Goal: Find specific page/section: Find specific page/section

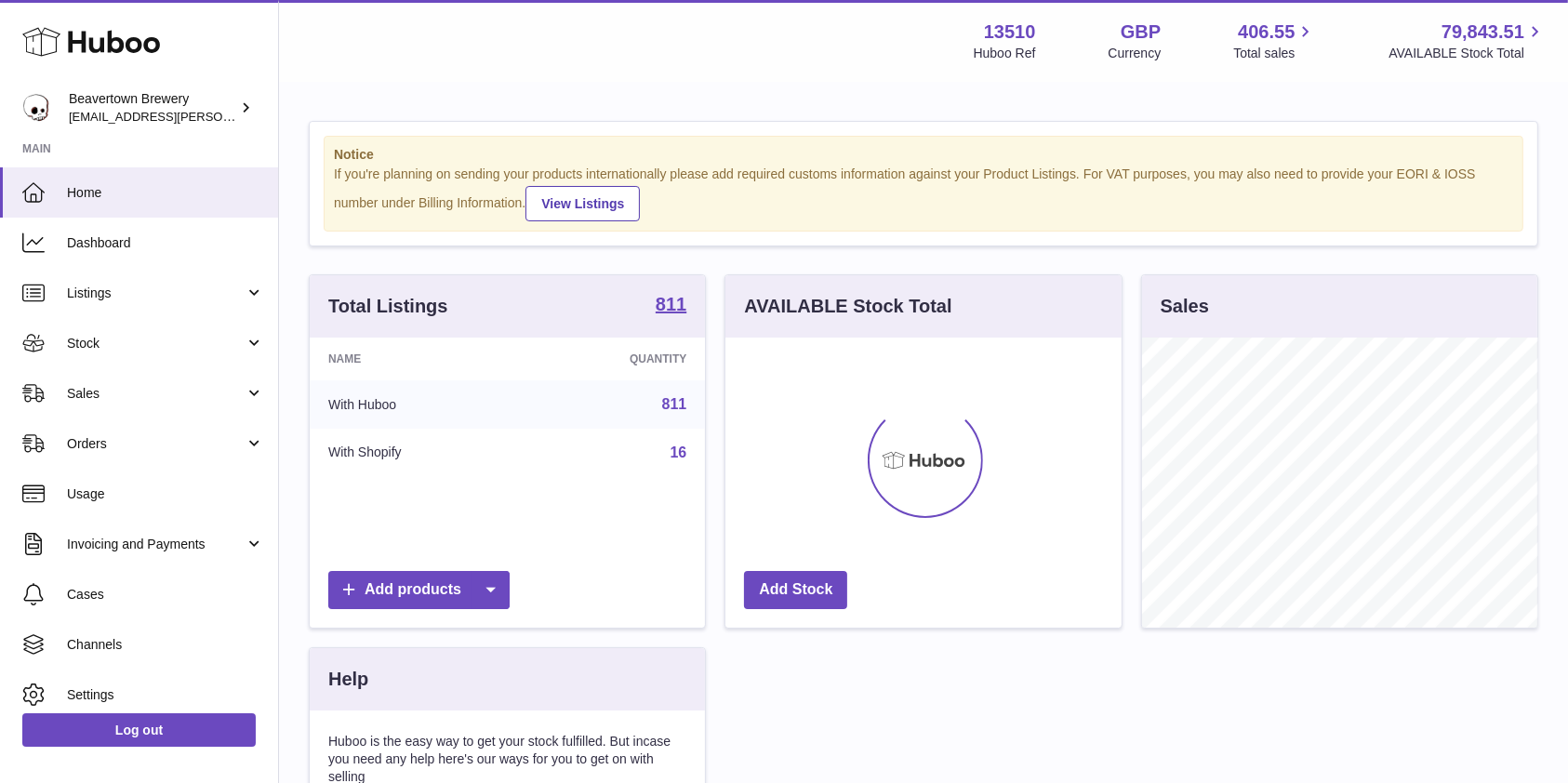
scroll to position [290, 395]
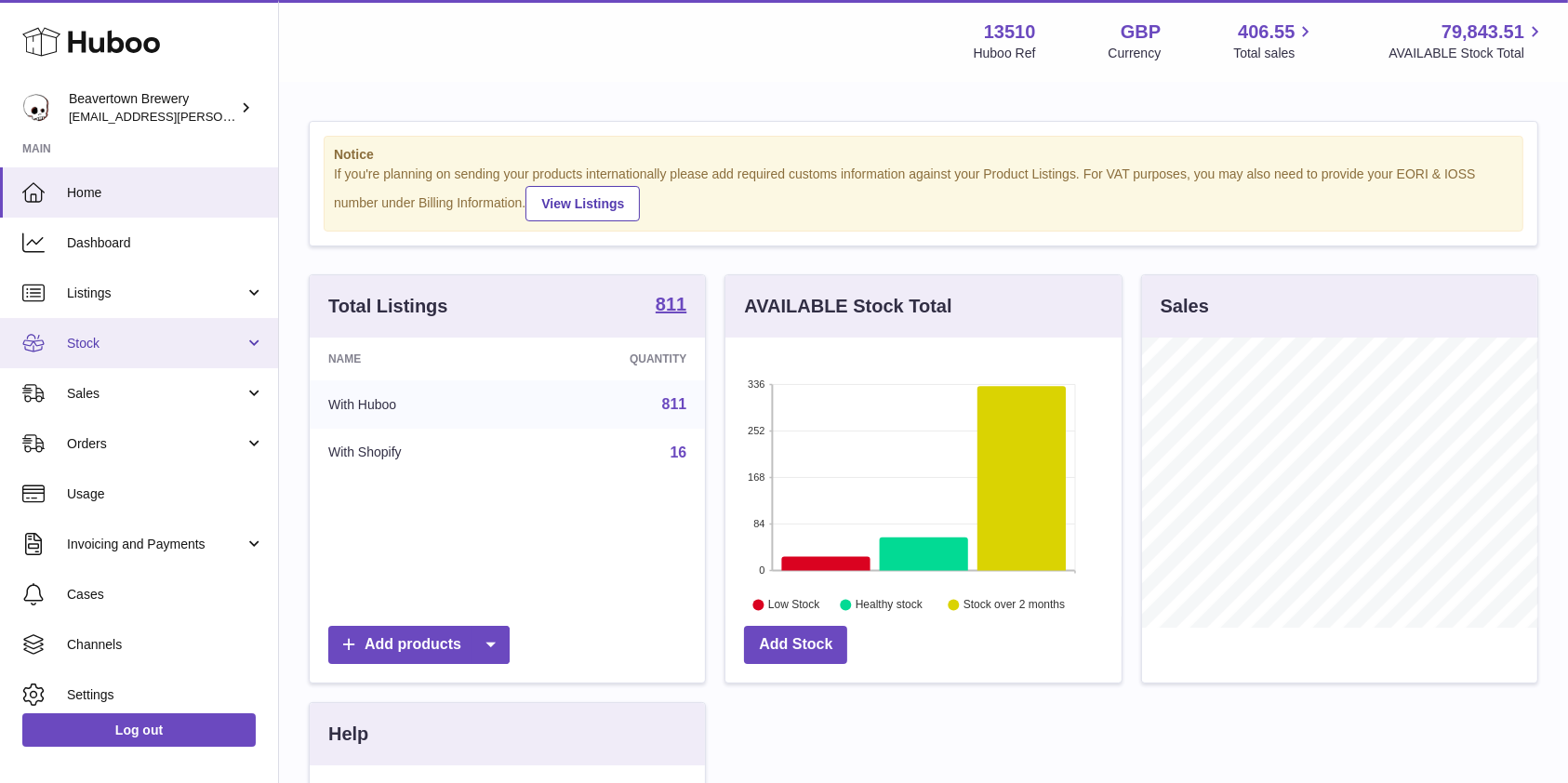
click at [136, 353] on link "Stock" at bounding box center [138, 344] width 278 height 50
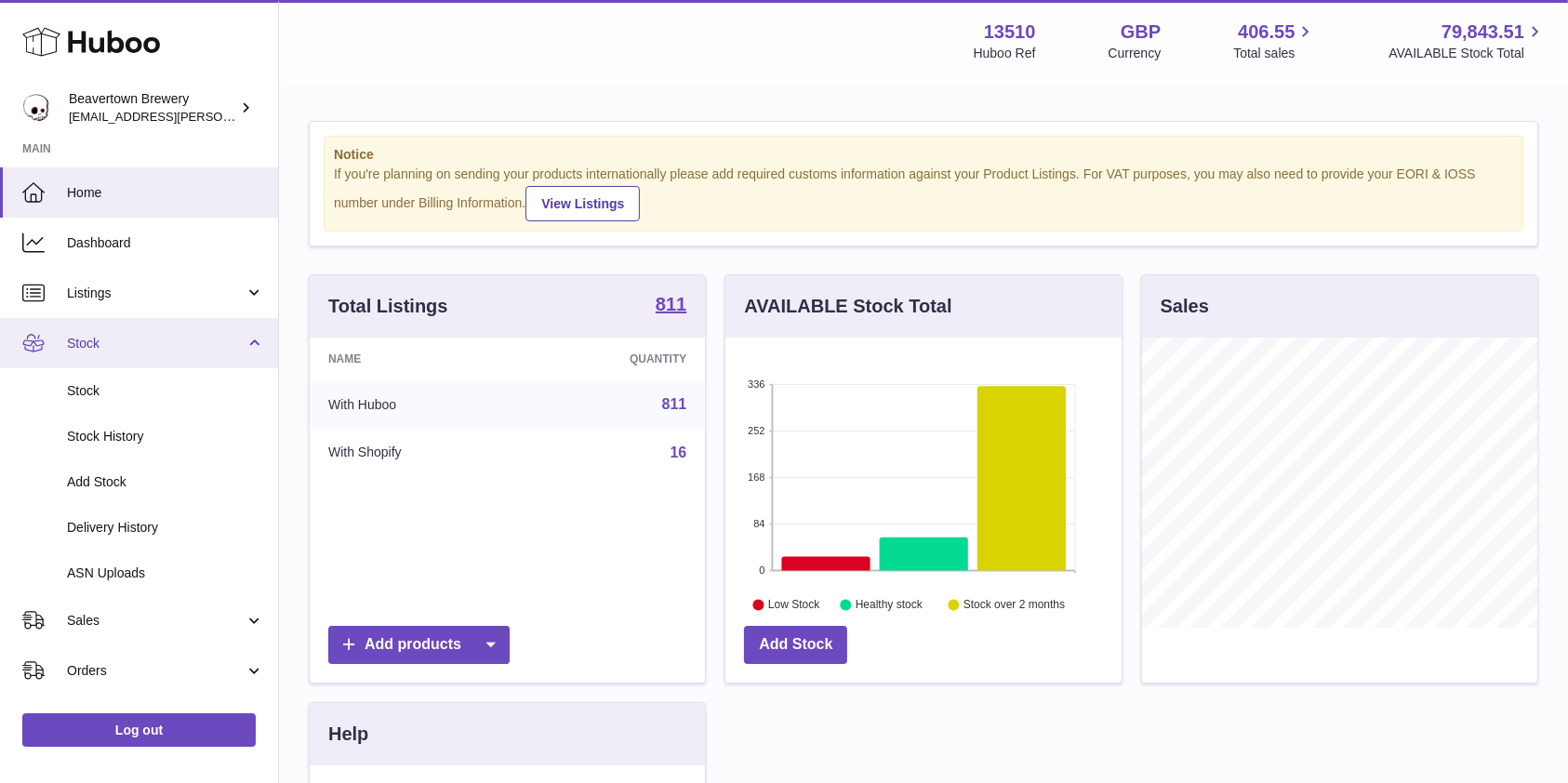
click at [136, 349] on span "Stock" at bounding box center [155, 344] width 177 height 17
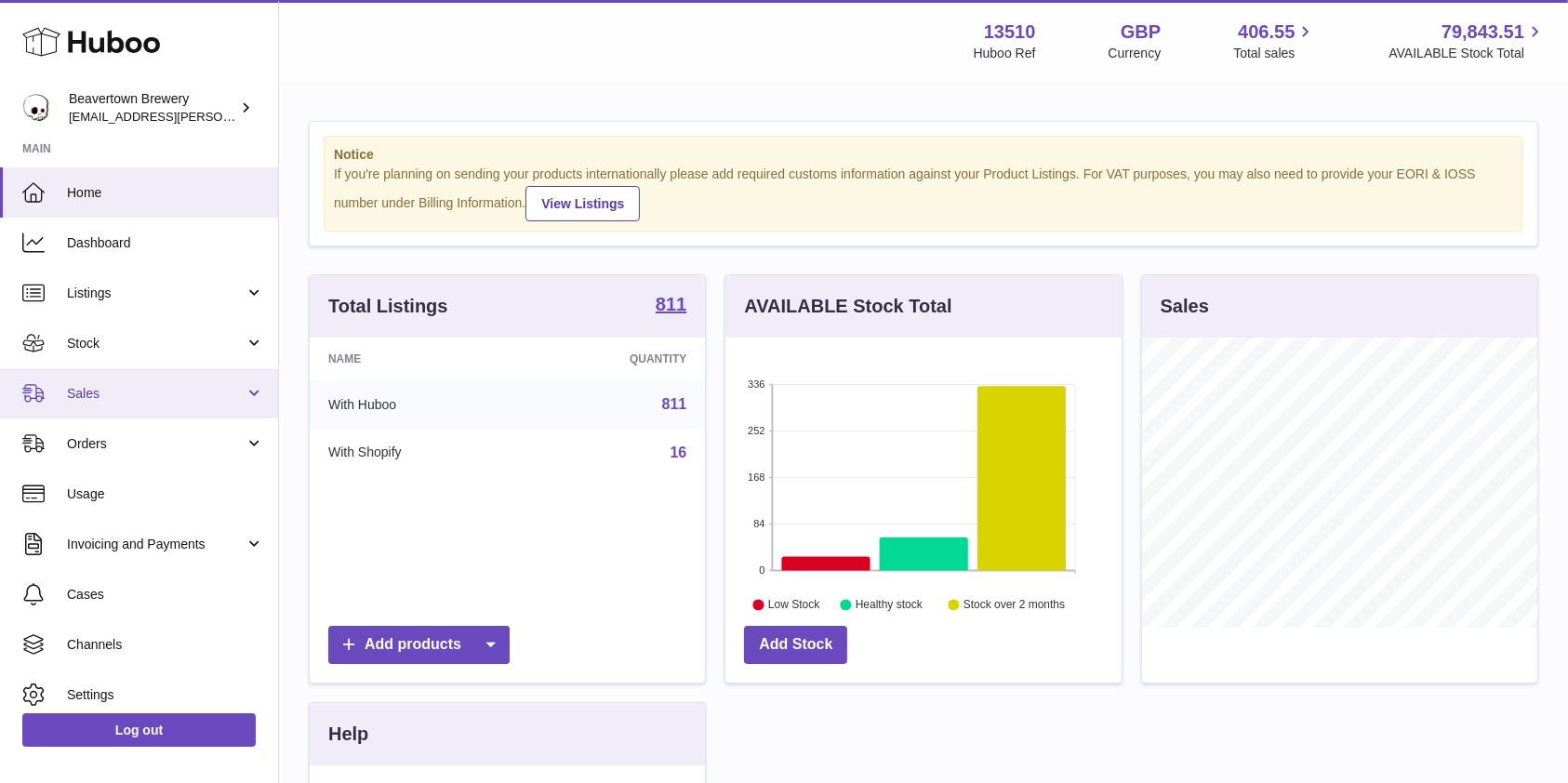
click at [111, 400] on span "Sales" at bounding box center [155, 394] width 177 height 17
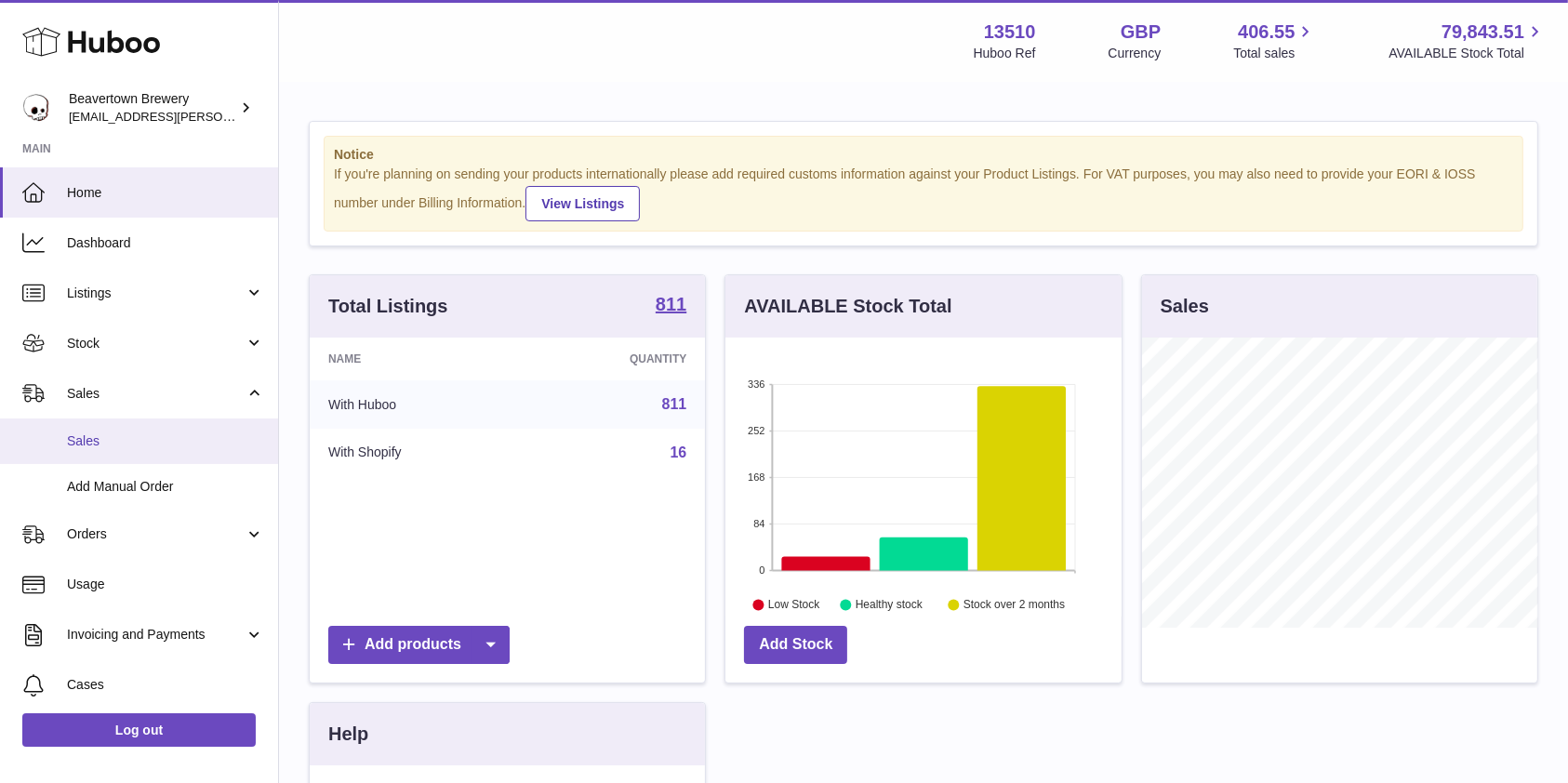
click at [98, 443] on span "Sales" at bounding box center [166, 441] width 197 height 17
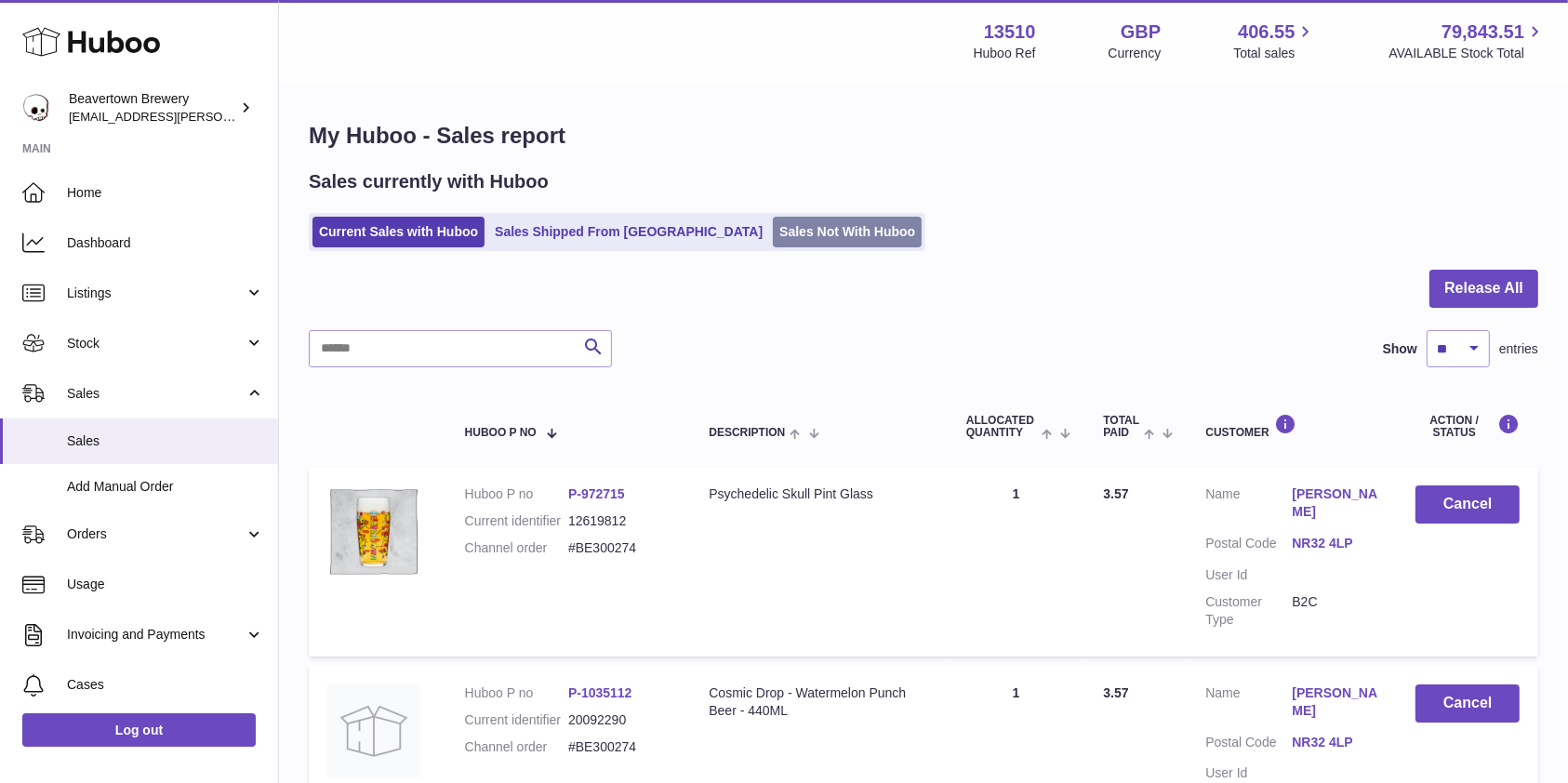
click at [808, 224] on link "Sales Not With Huboo" at bounding box center [847, 232] width 149 height 31
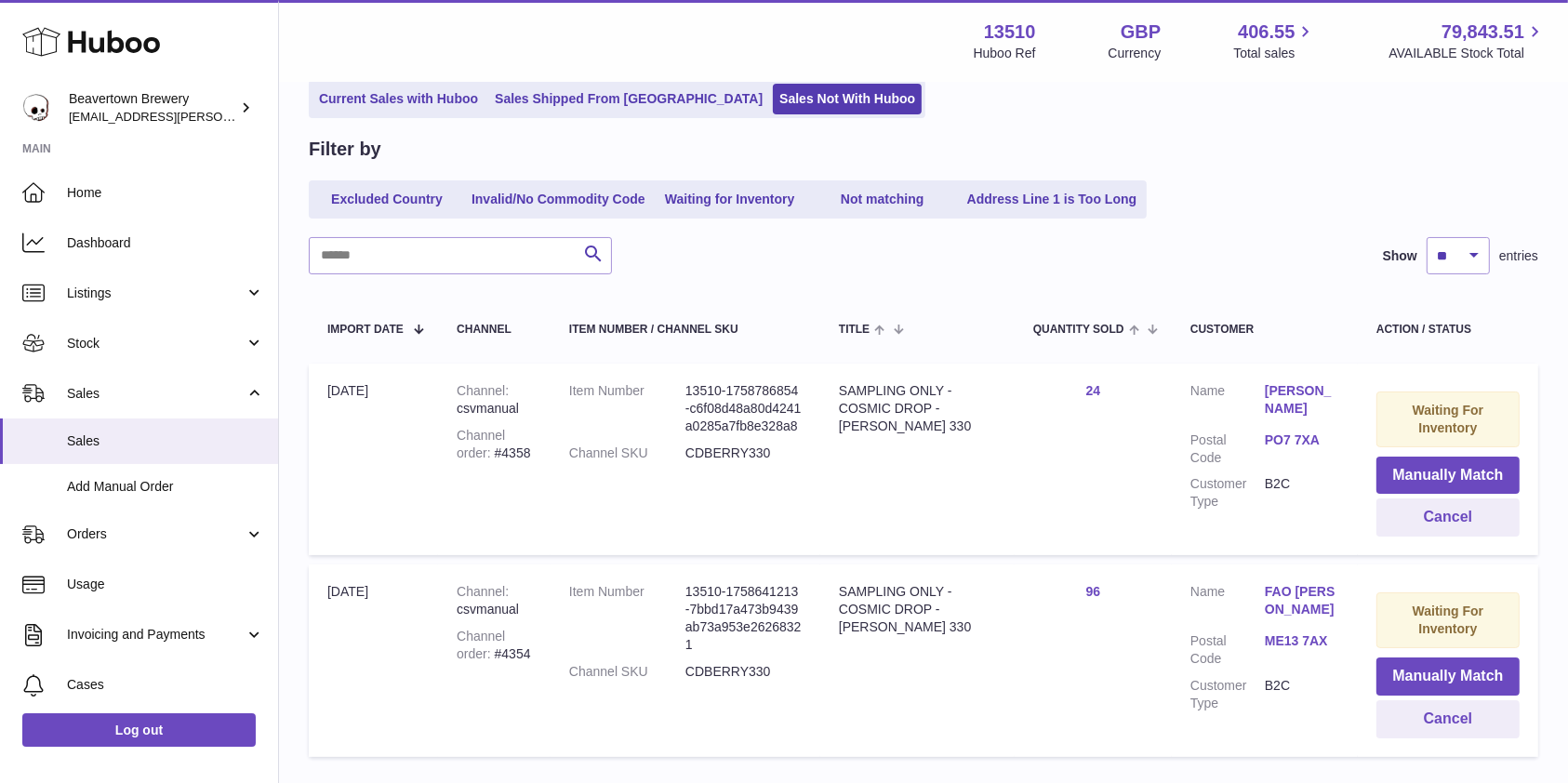
scroll to position [231, 0]
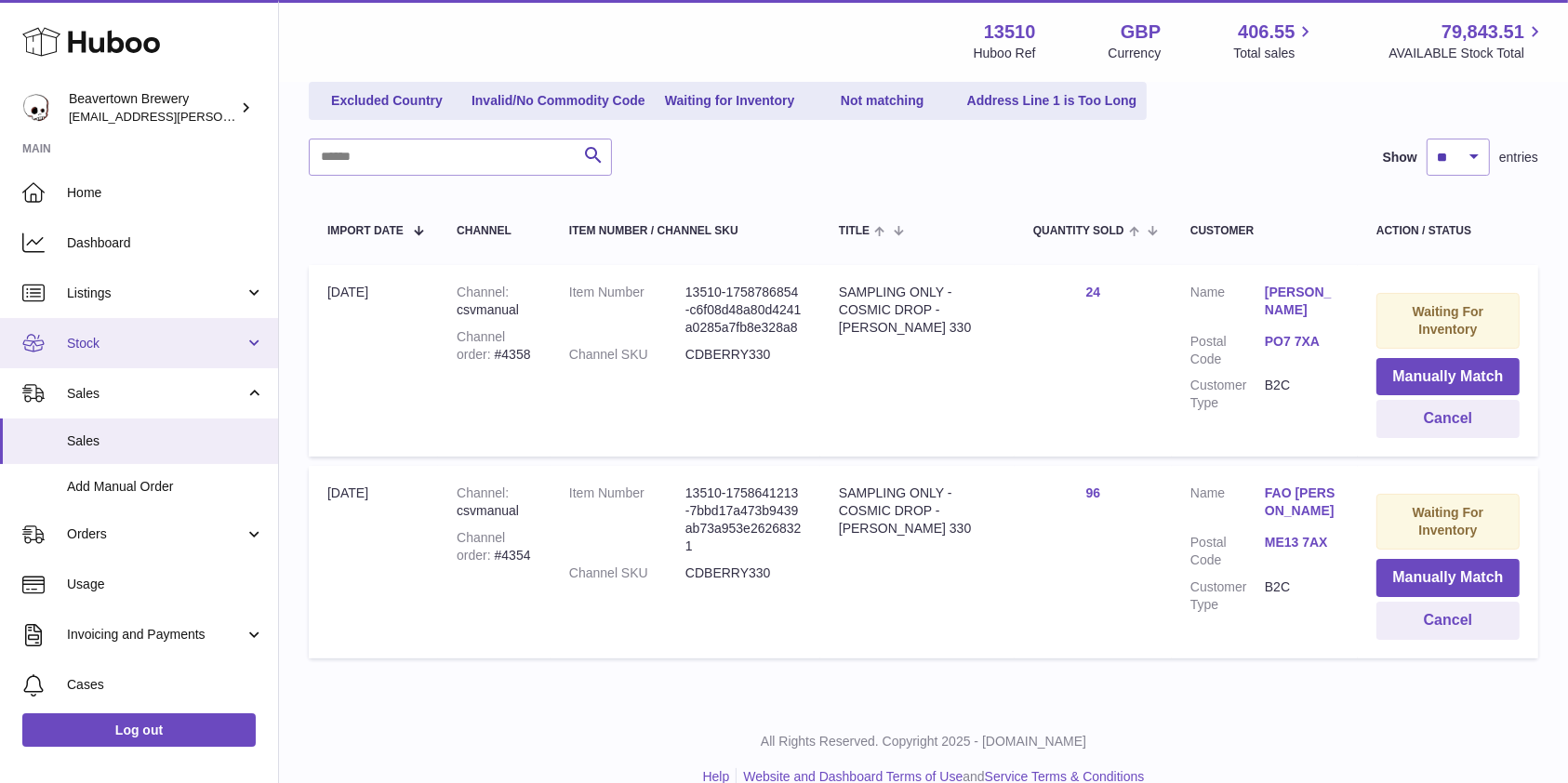
click at [95, 346] on span "Stock" at bounding box center [155, 344] width 177 height 17
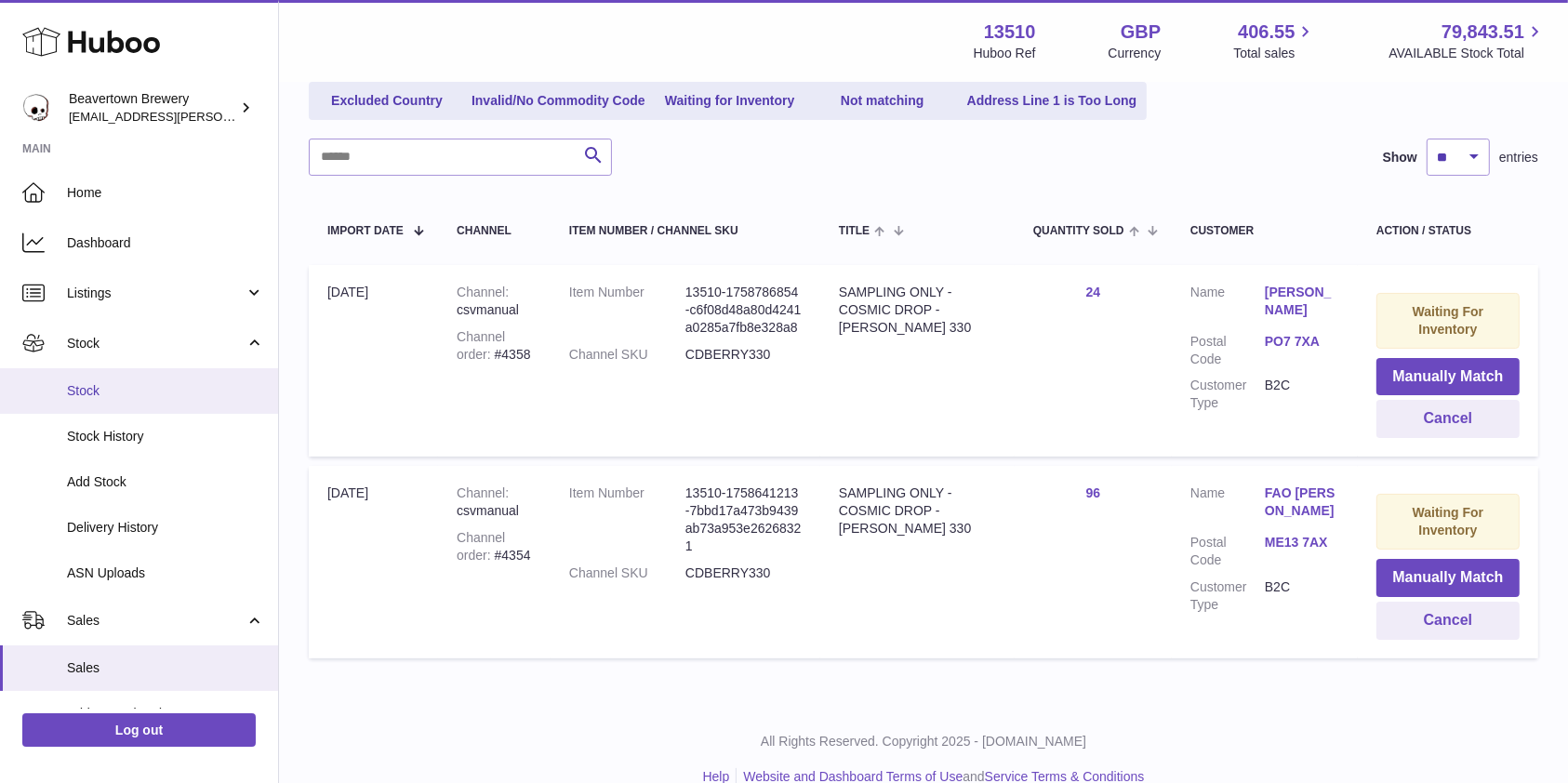
click at [83, 395] on span "Stock" at bounding box center [166, 391] width 197 height 17
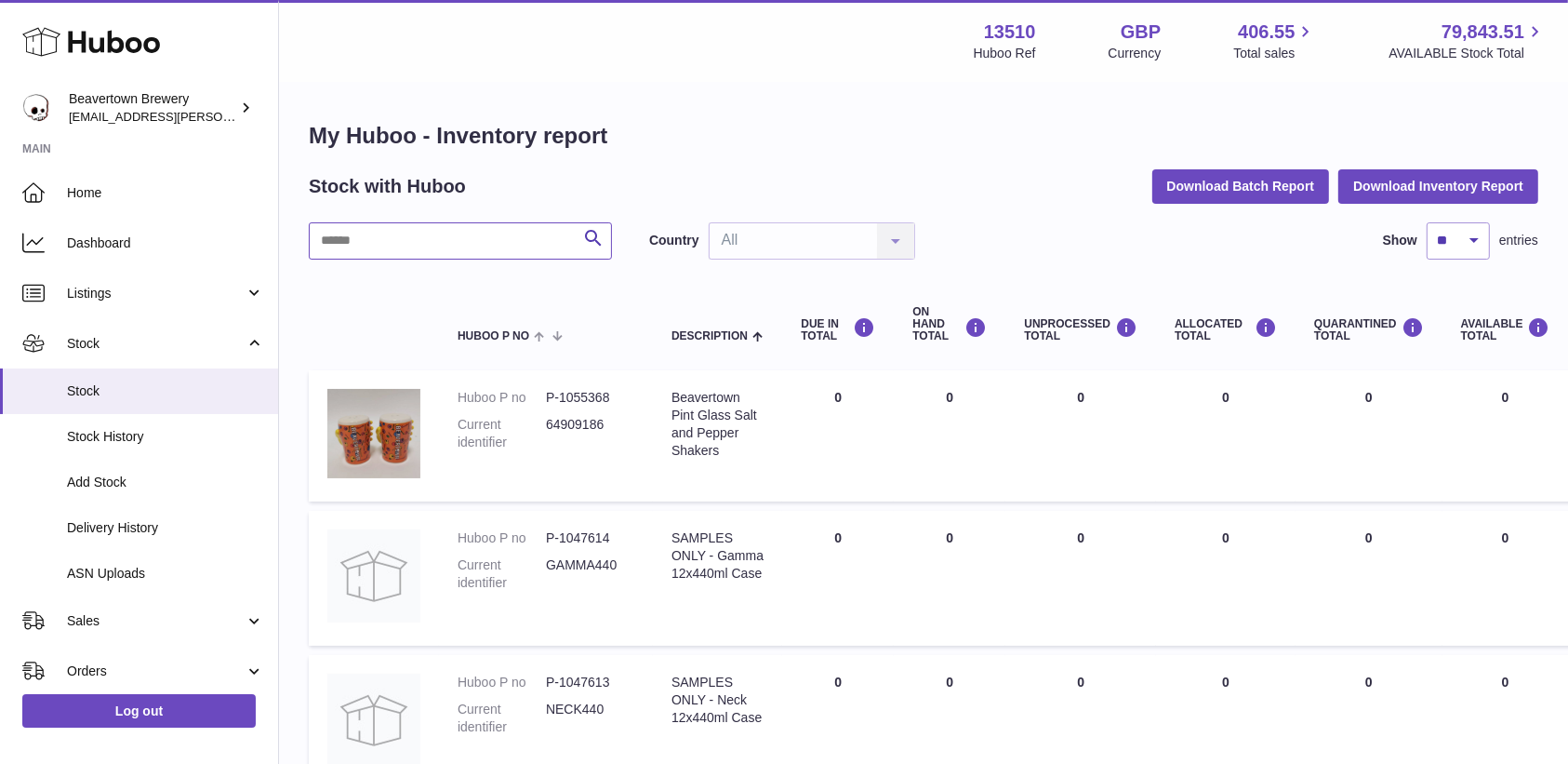
click at [463, 243] on input "text" at bounding box center [460, 241] width 303 height 37
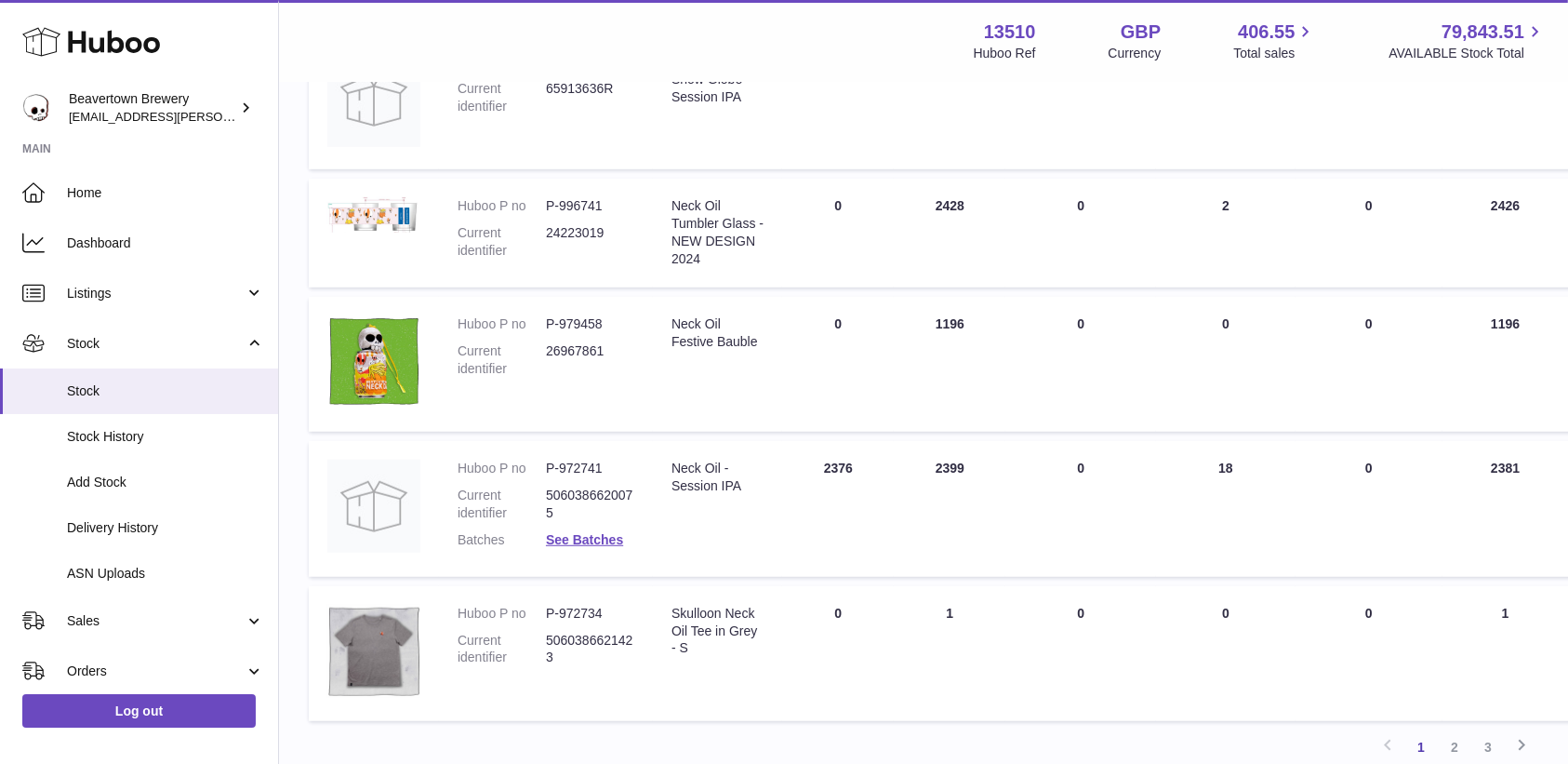
scroll to position [1089, 0]
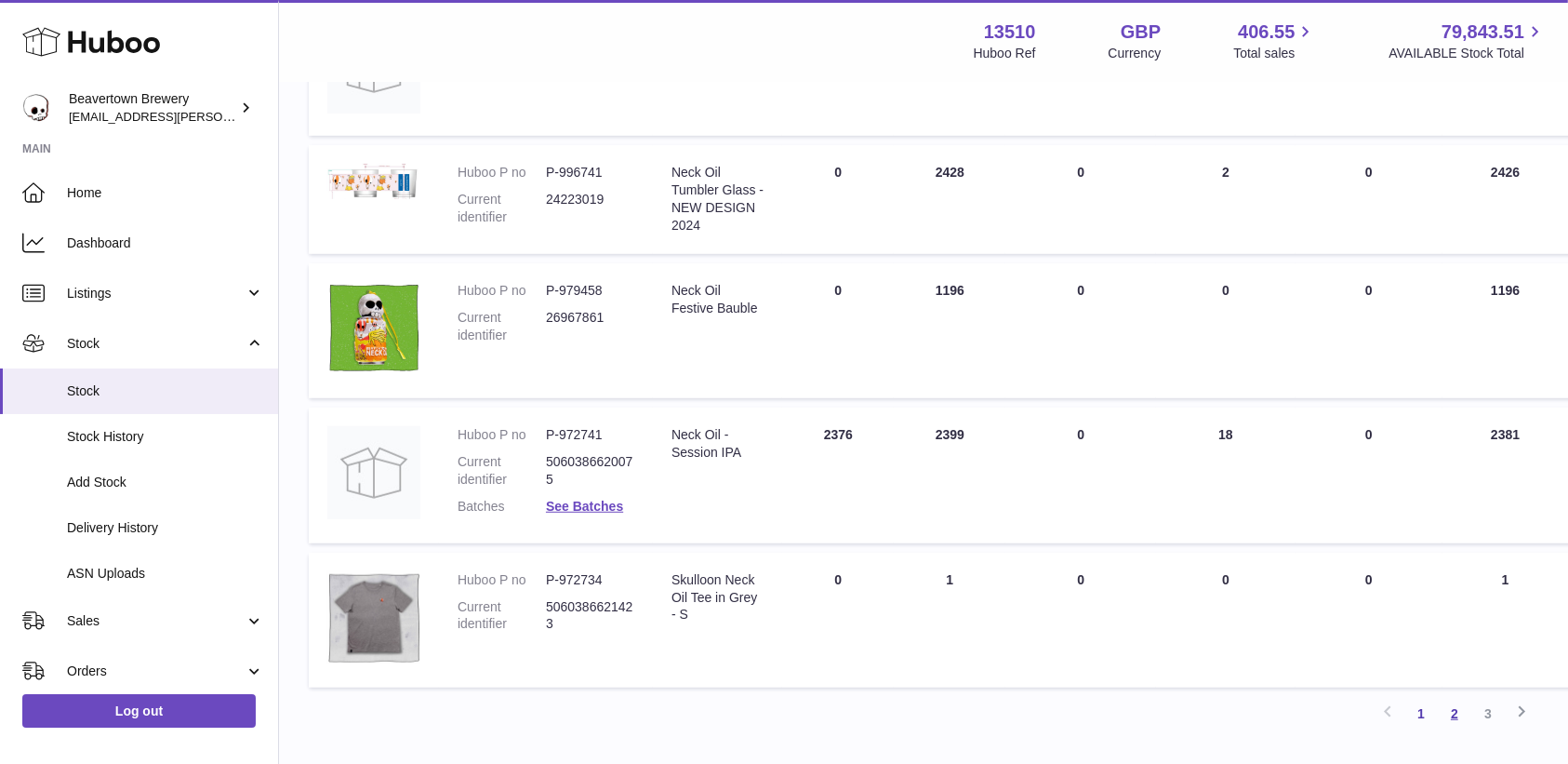
click at [1457, 705] on link "2" at bounding box center [1454, 714] width 34 height 34
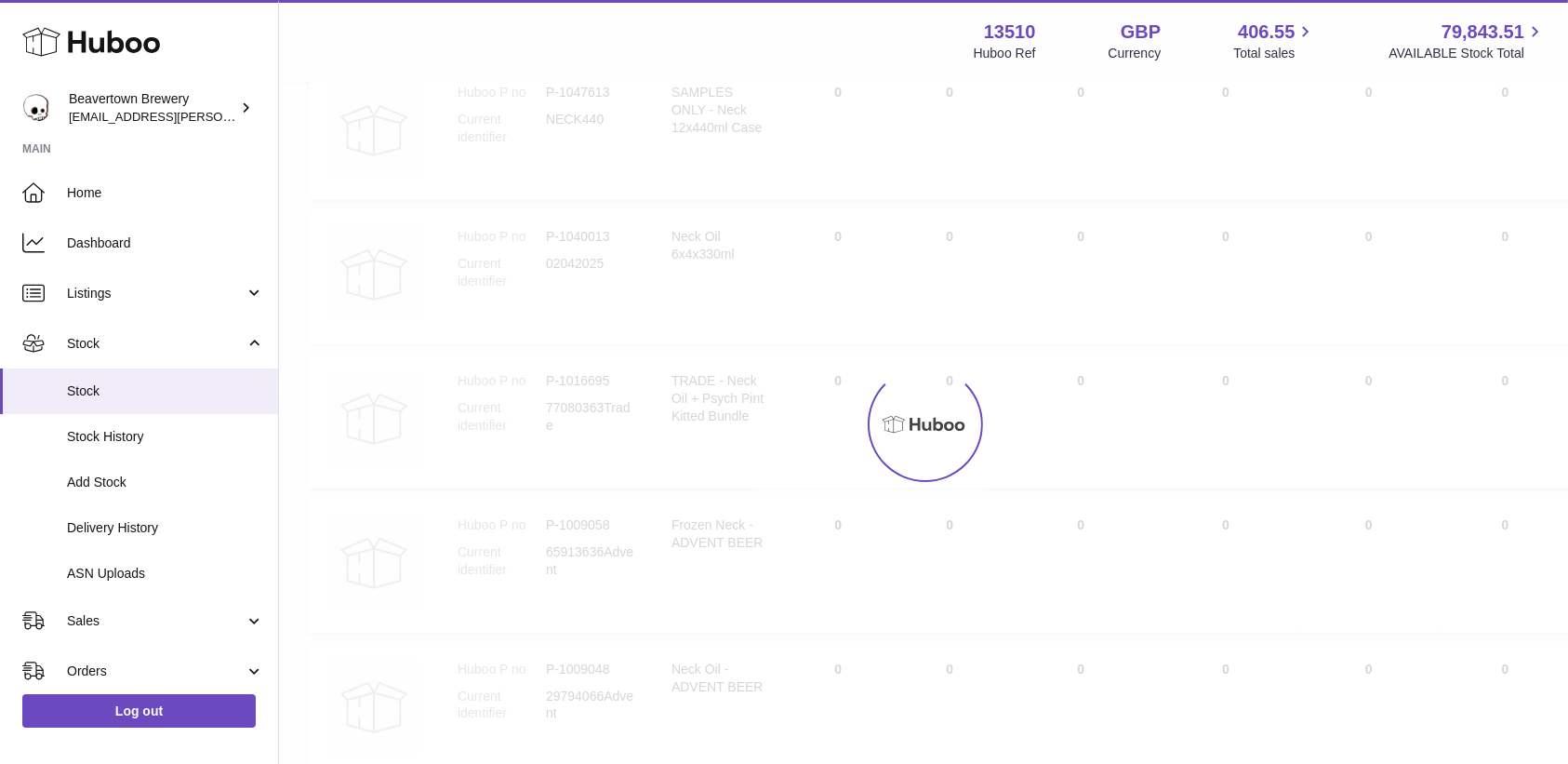
scroll to position [82, 0]
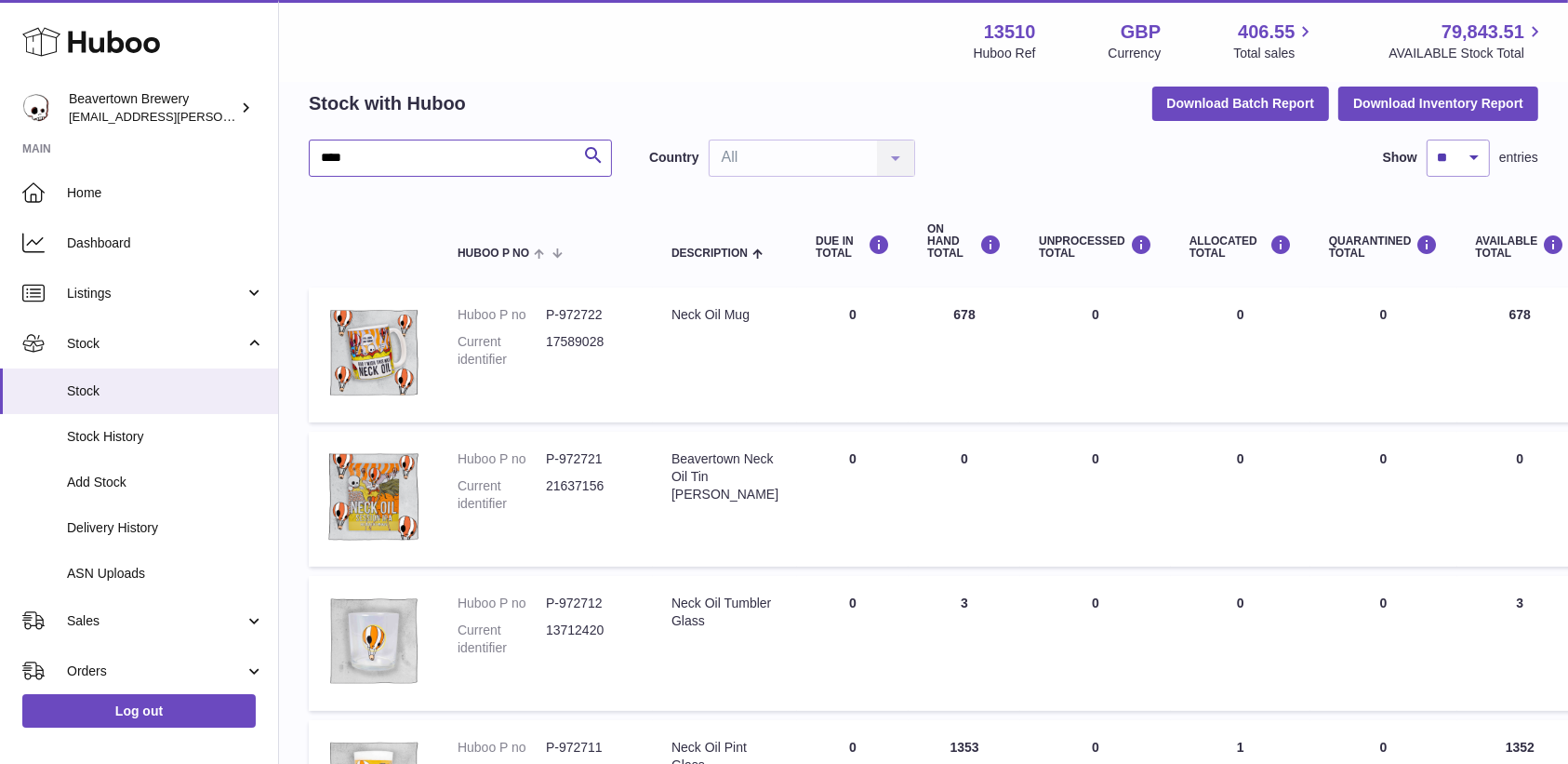
click at [417, 154] on input "****" at bounding box center [460, 158] width 303 height 37
type input "*"
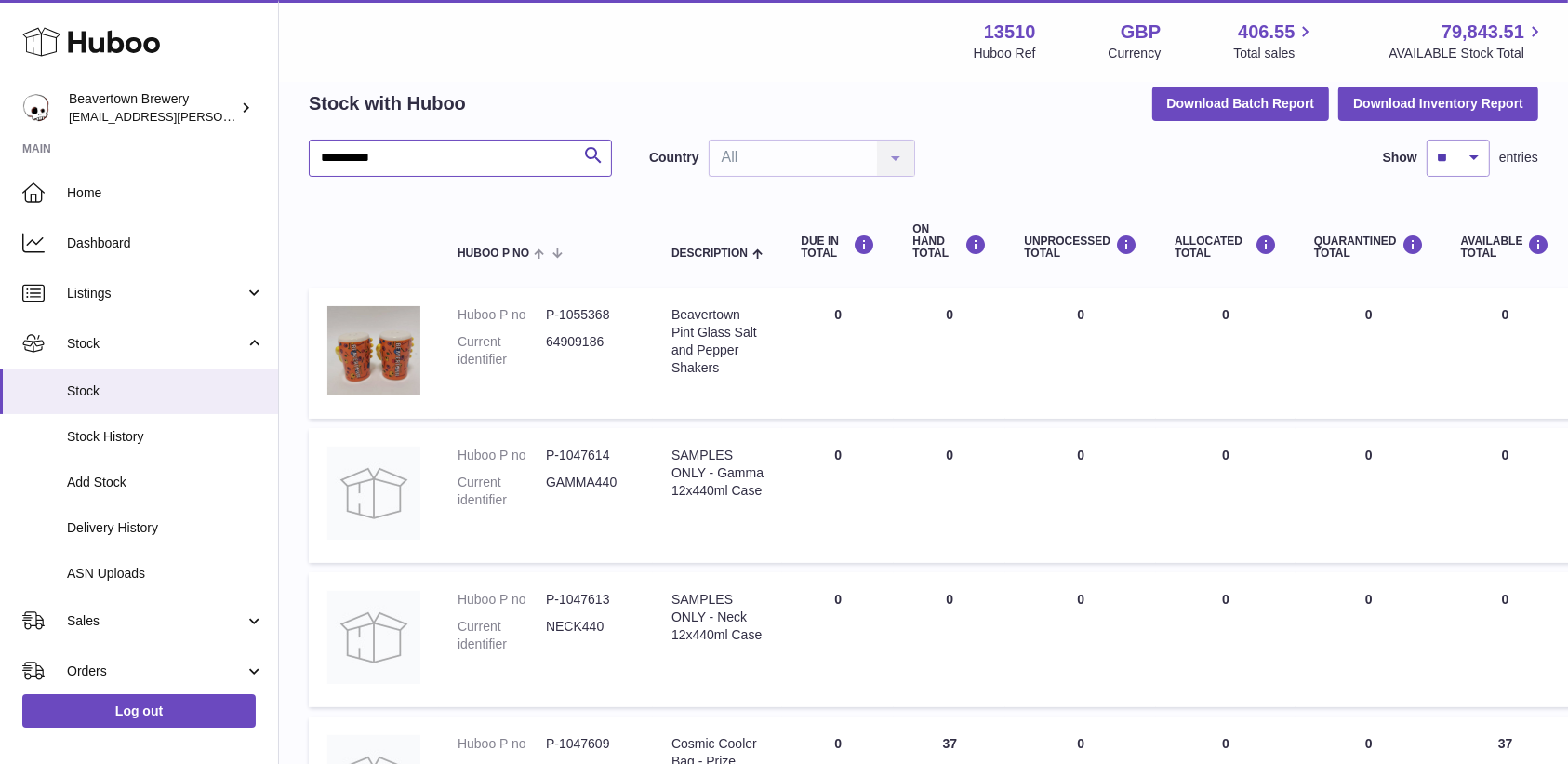
type input "**********"
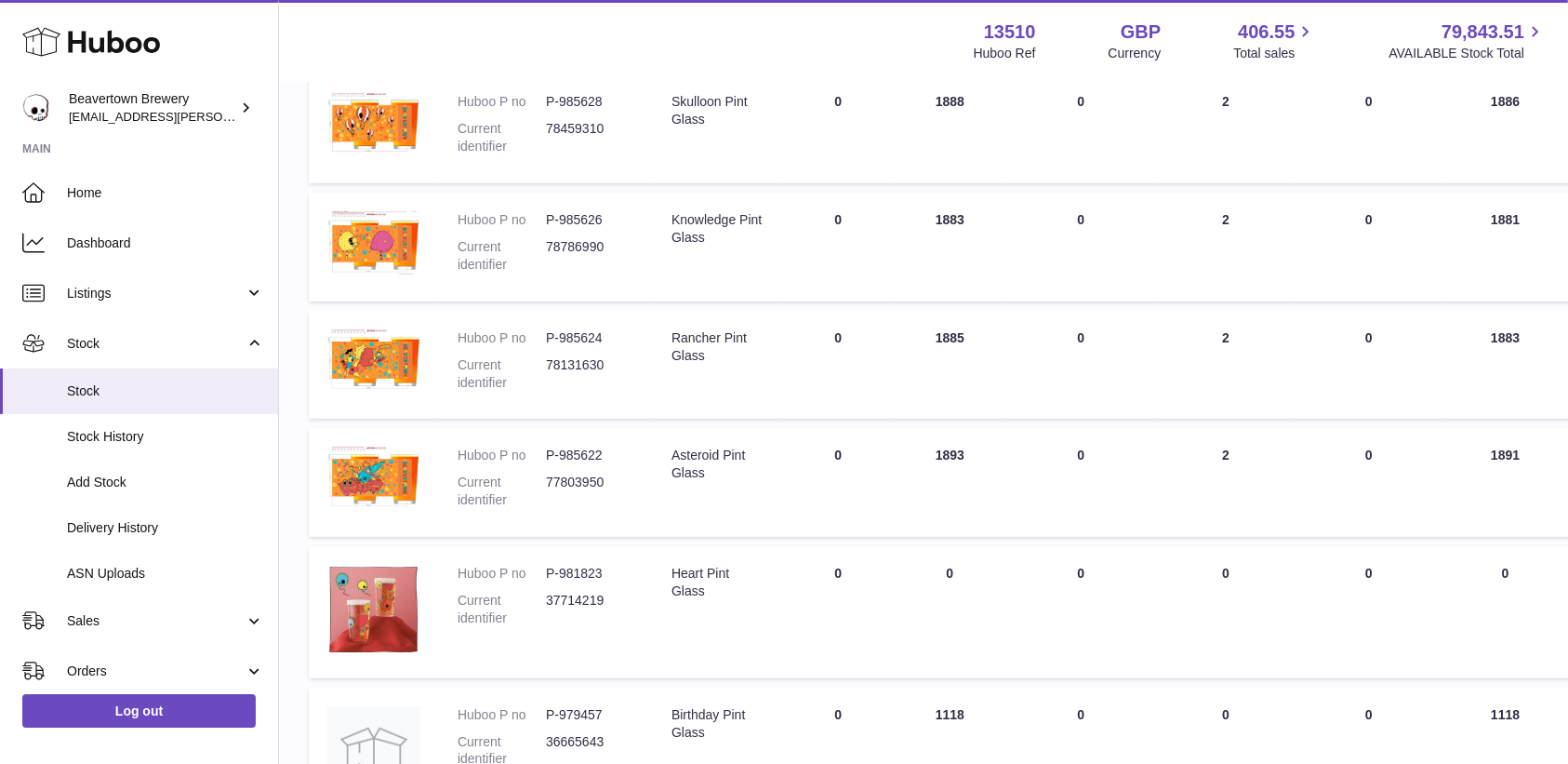
scroll to position [1144, 0]
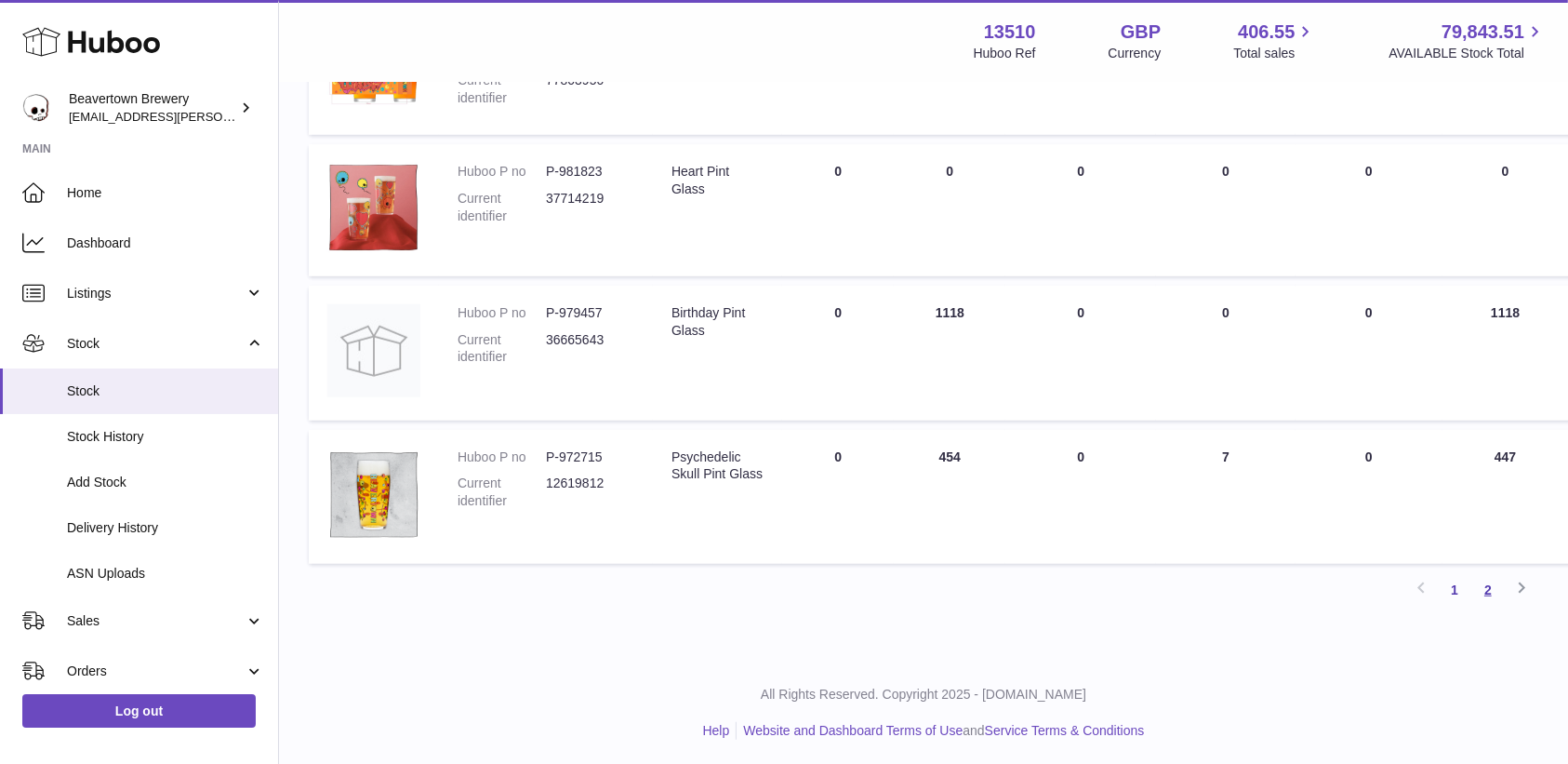
click at [1491, 589] on link "2" at bounding box center [1488, 590] width 34 height 34
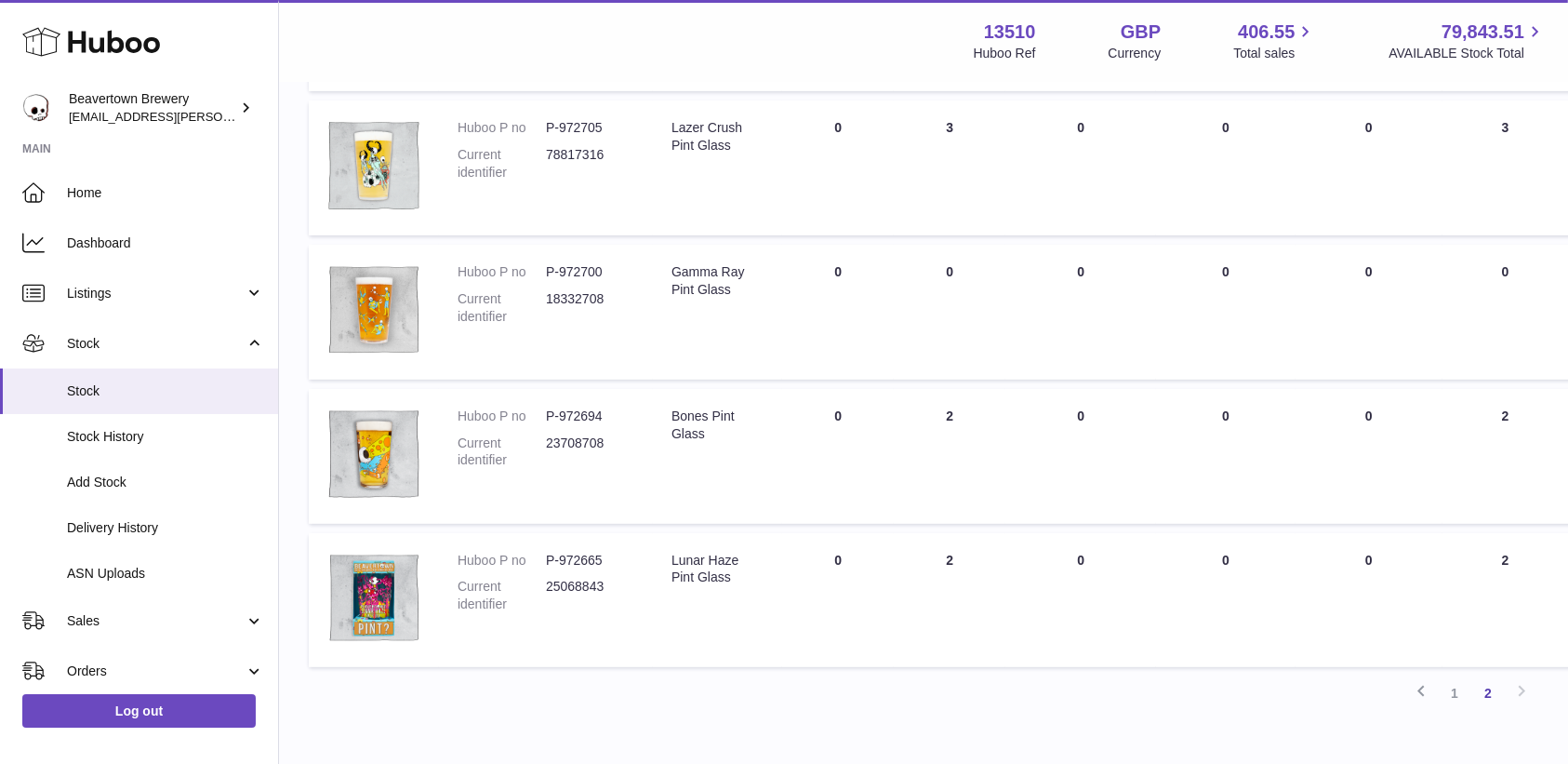
scroll to position [662, 0]
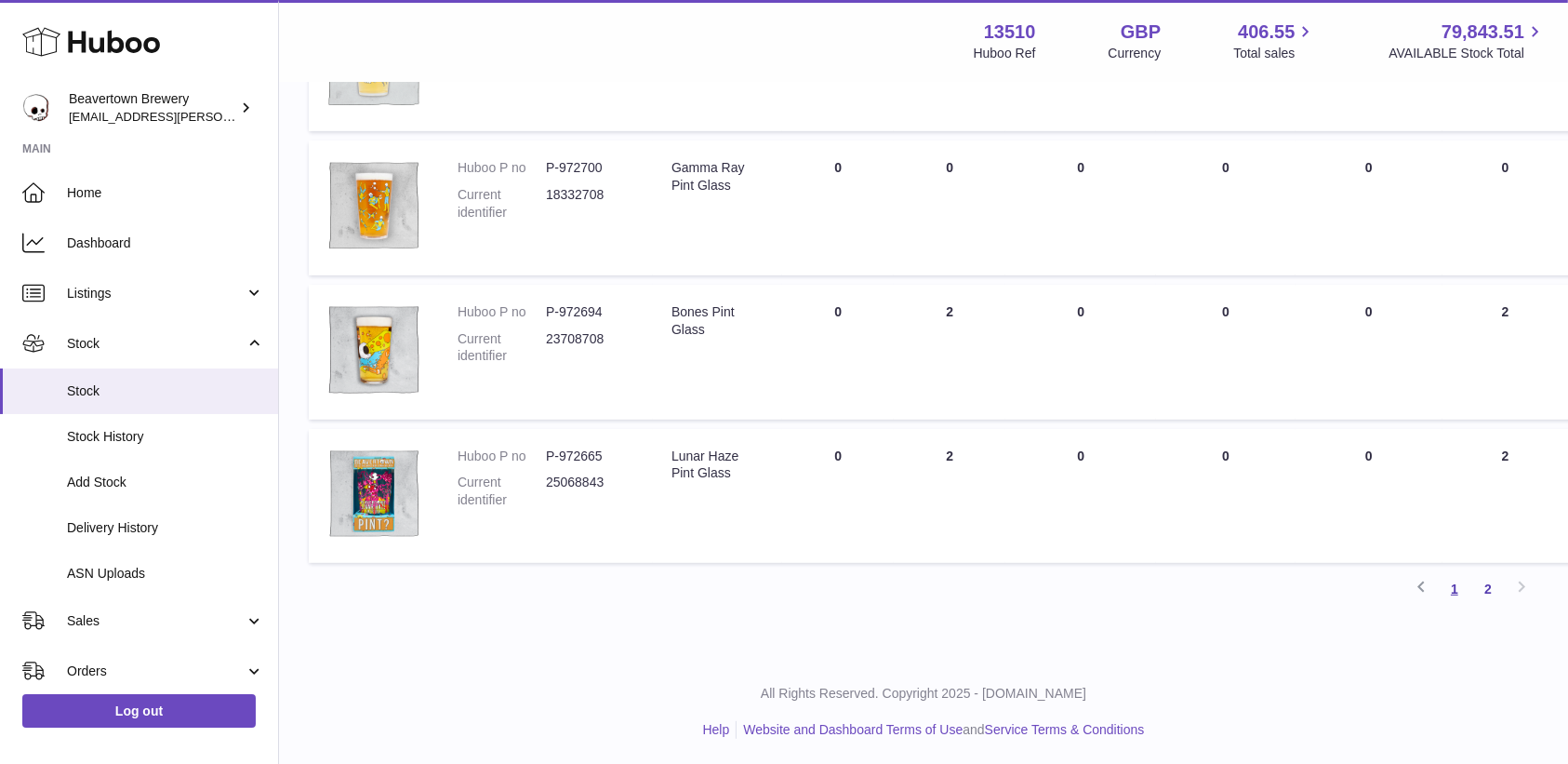
click at [1452, 585] on link "1" at bounding box center [1454, 589] width 34 height 34
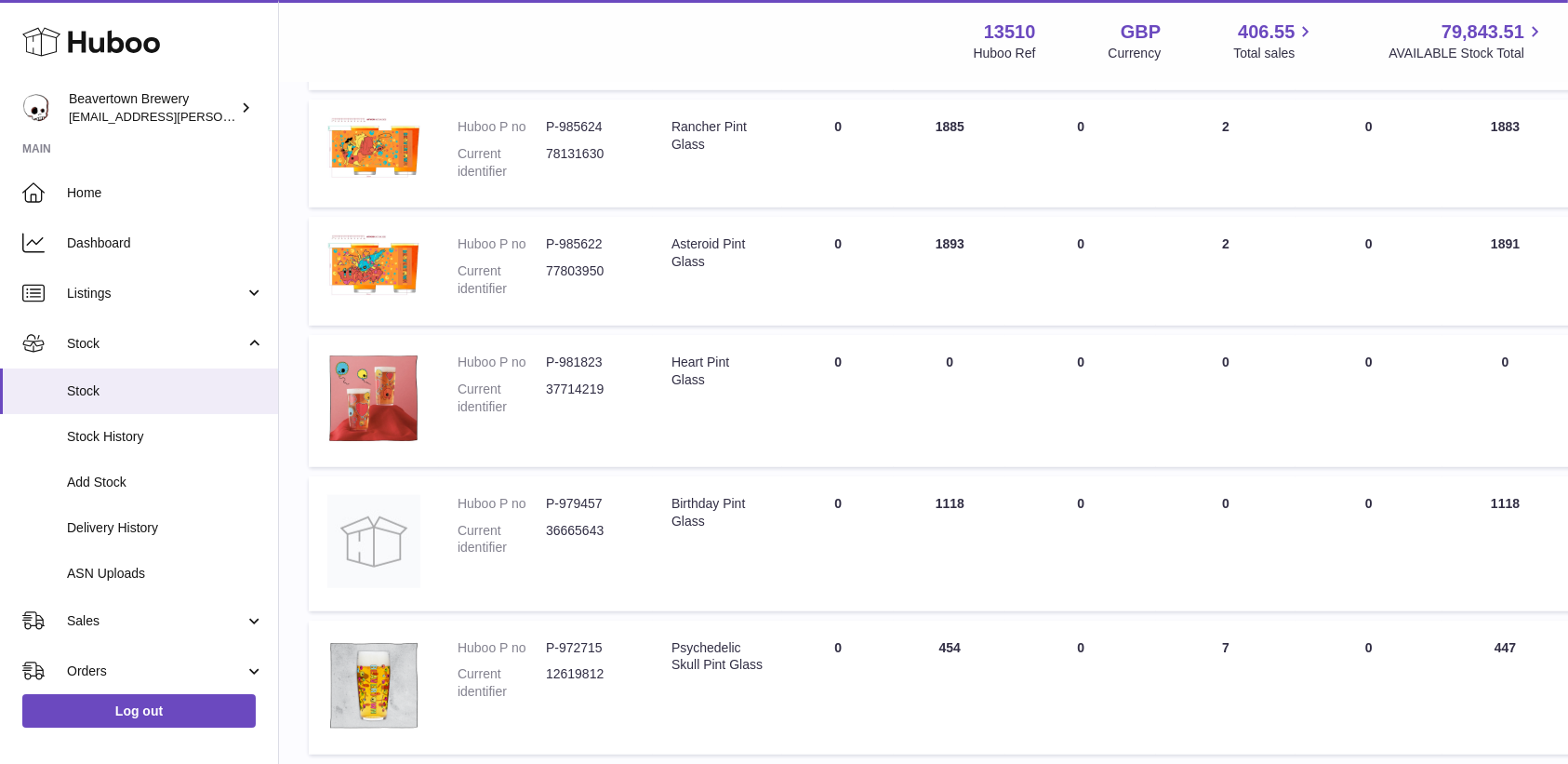
scroll to position [1038, 0]
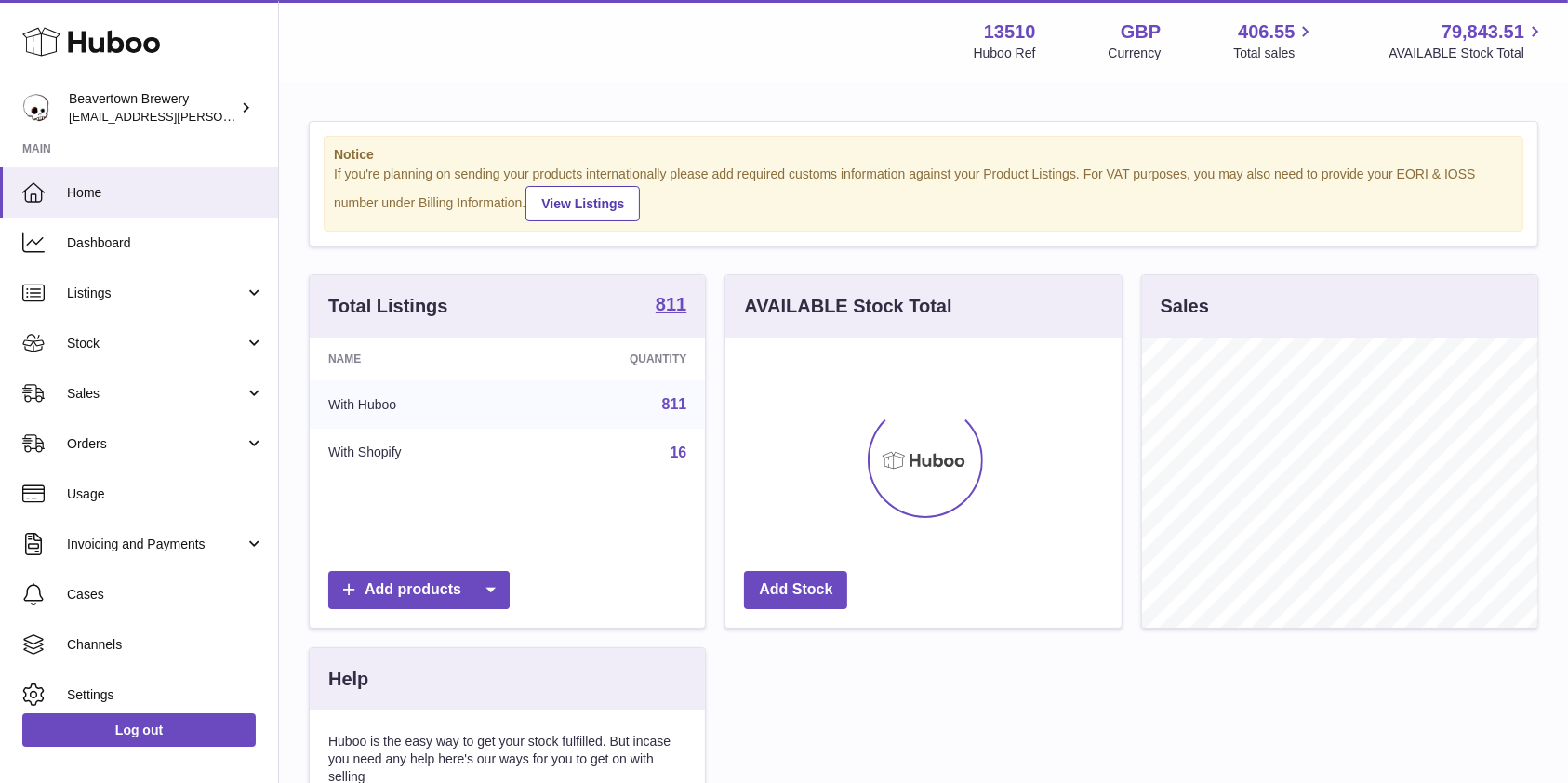
scroll to position [290, 395]
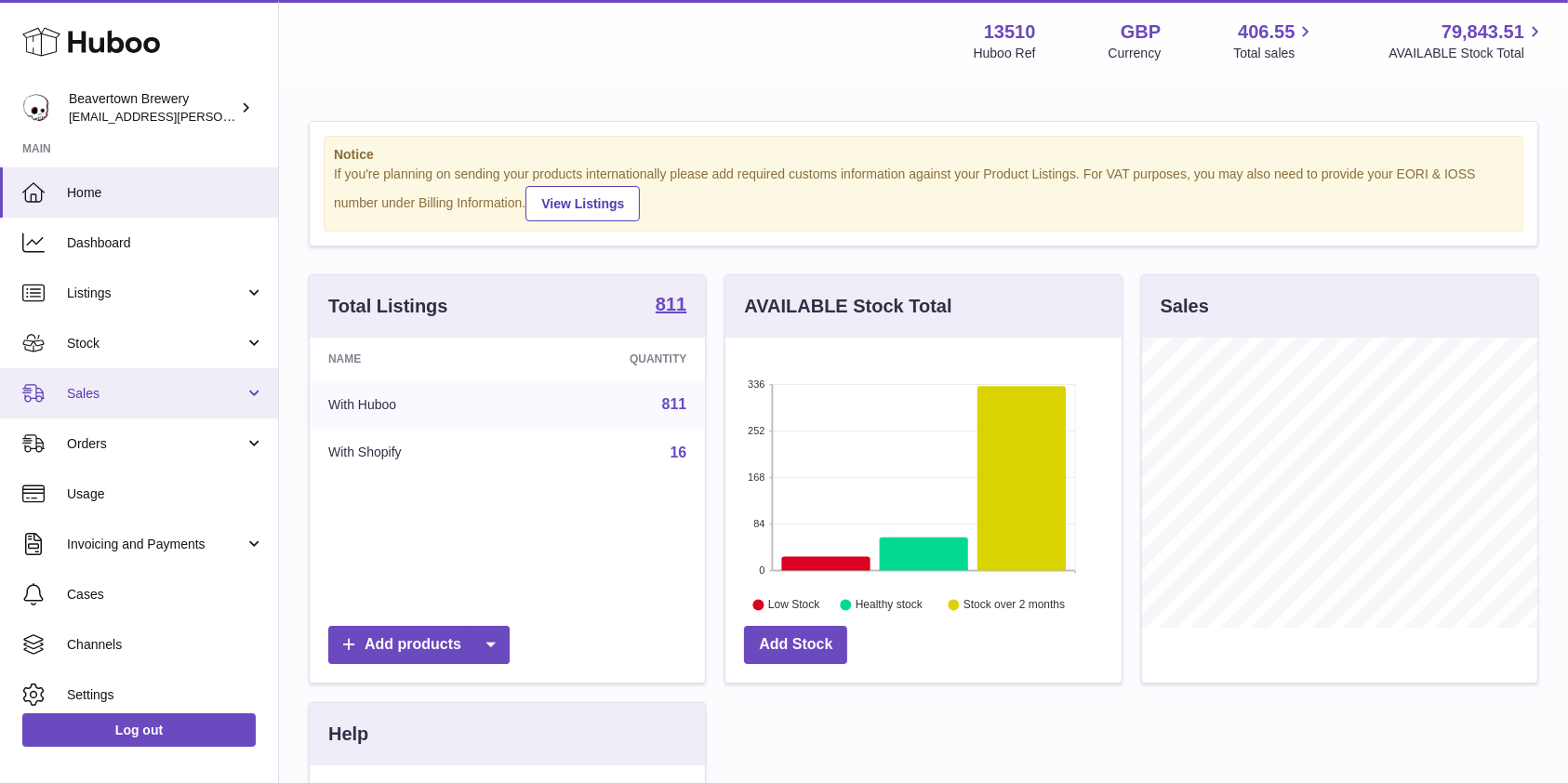
click at [116, 389] on span "Sales" at bounding box center [155, 394] width 177 height 17
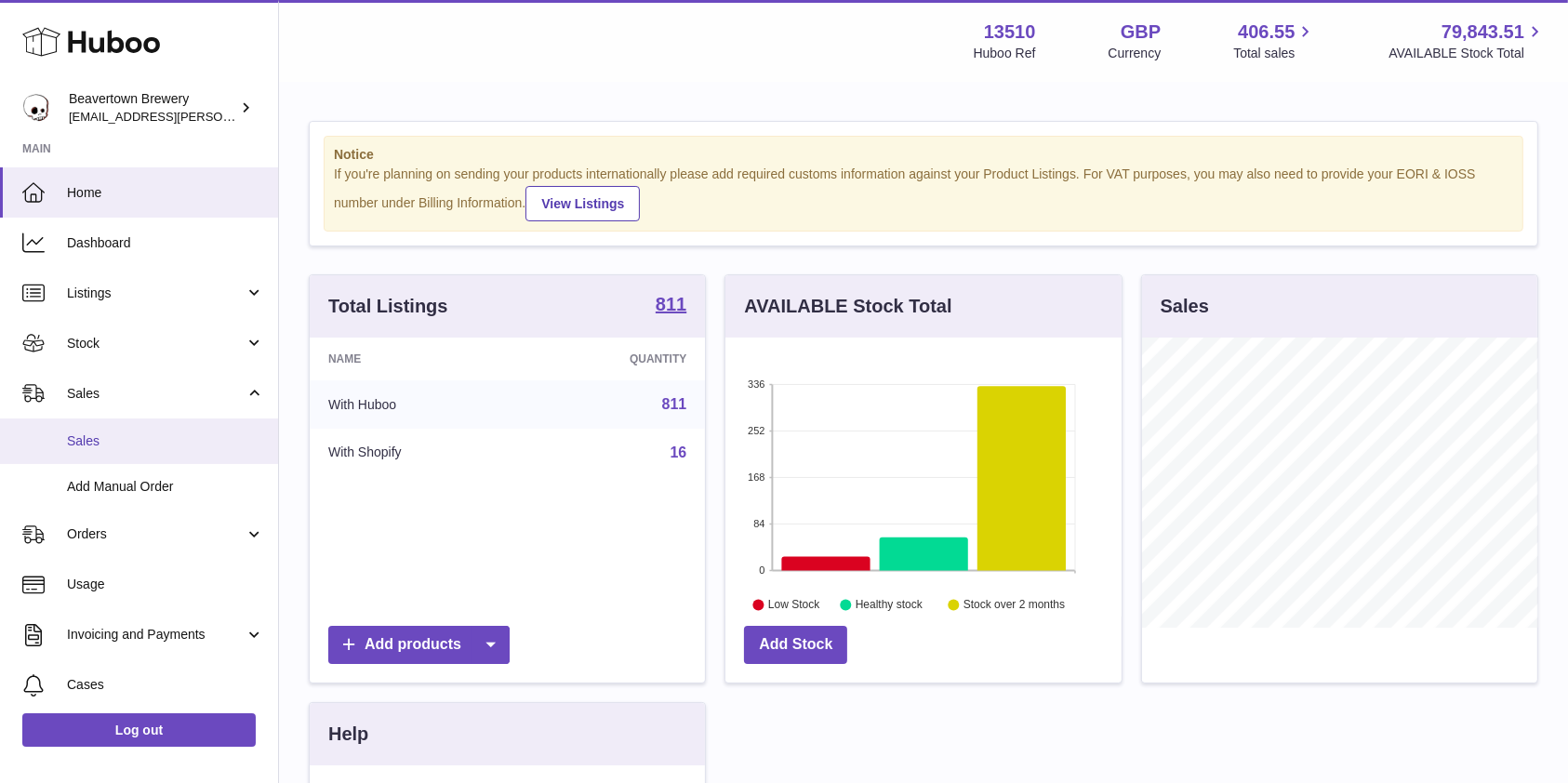
click at [111, 440] on span "Sales" at bounding box center [166, 441] width 197 height 17
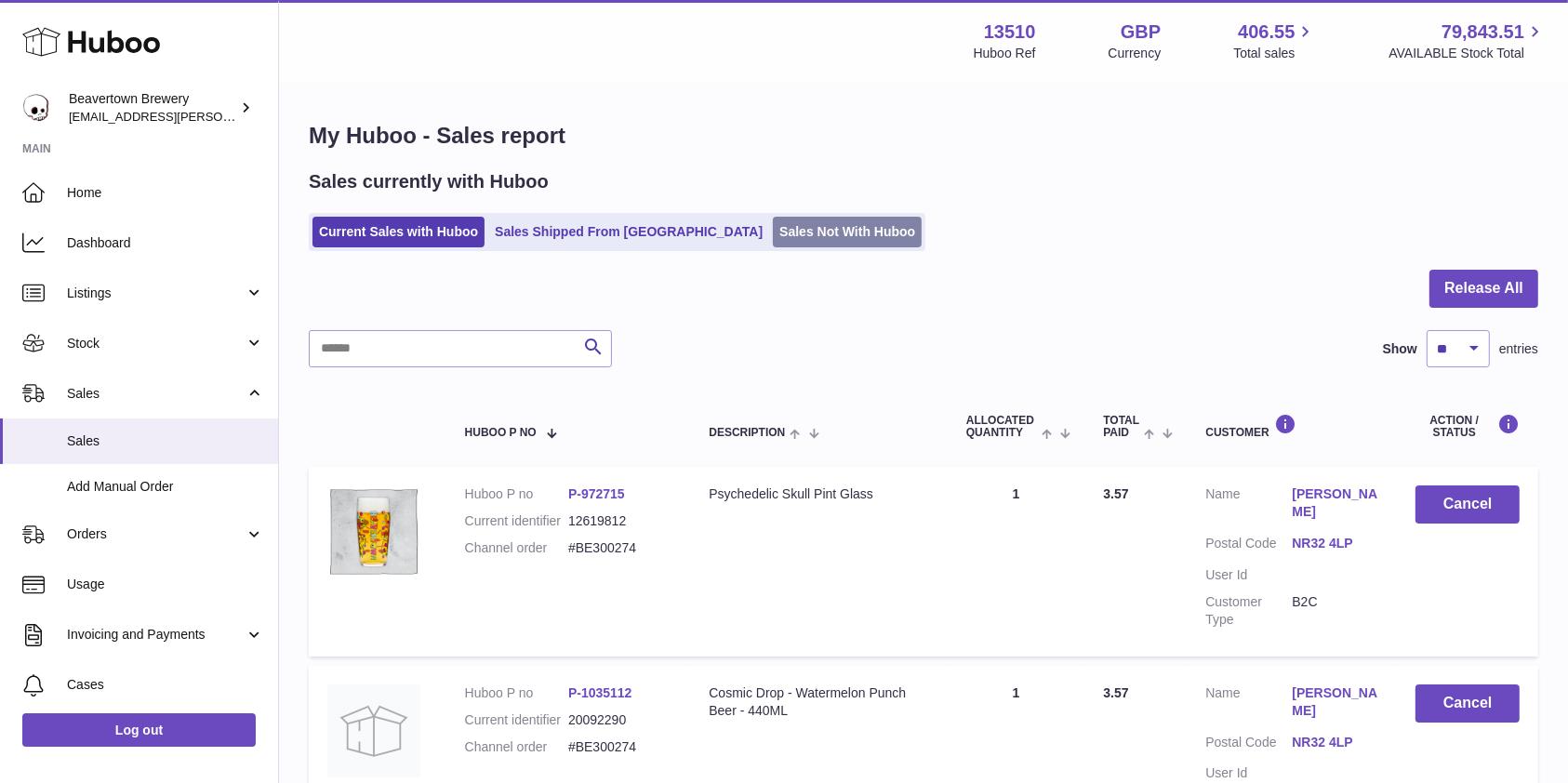
click at [772, 226] on link "Sales Not With Huboo" at bounding box center [847, 232] width 149 height 31
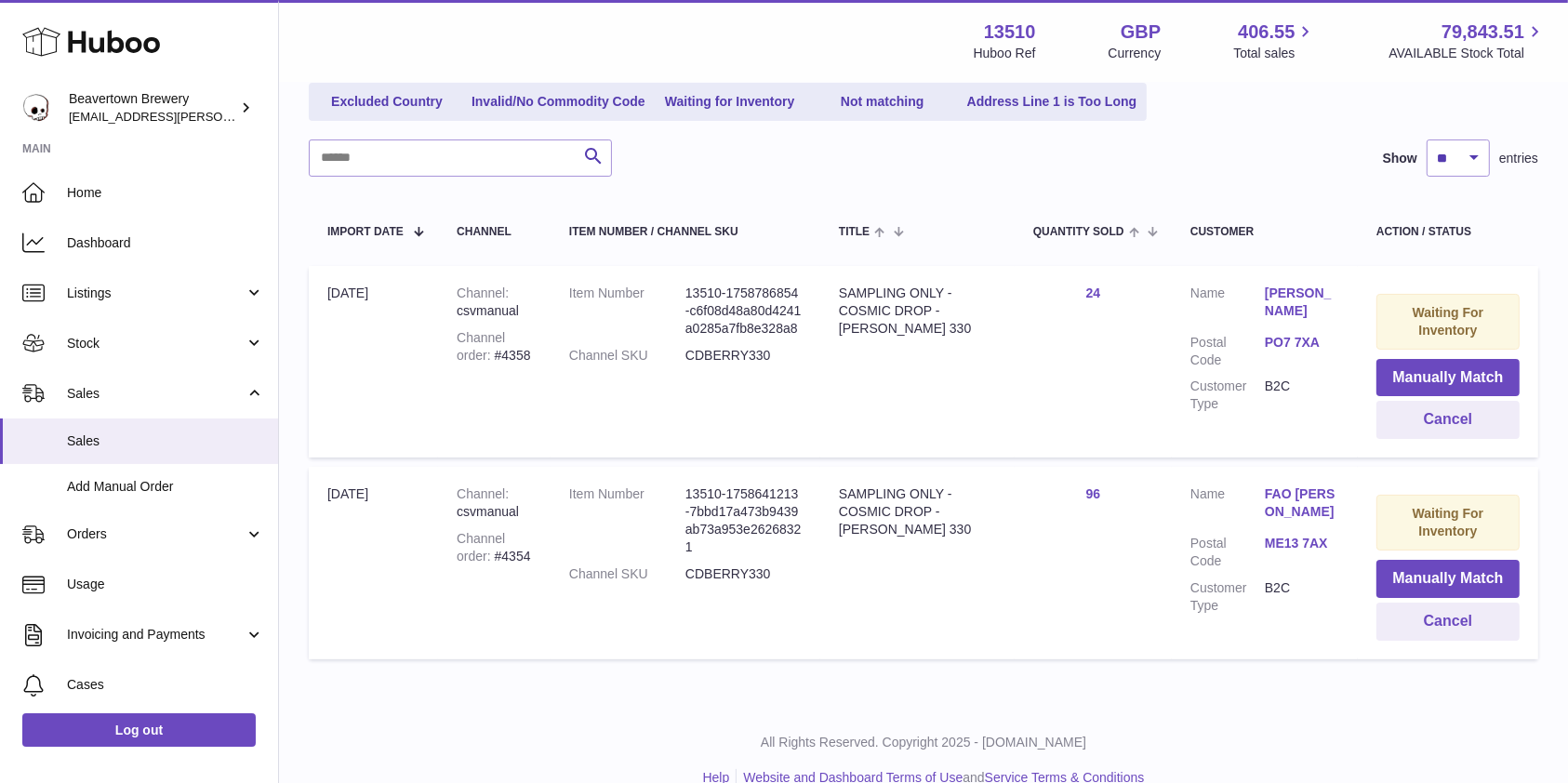
scroll to position [243, 0]
